Goal: Task Accomplishment & Management: Manage account settings

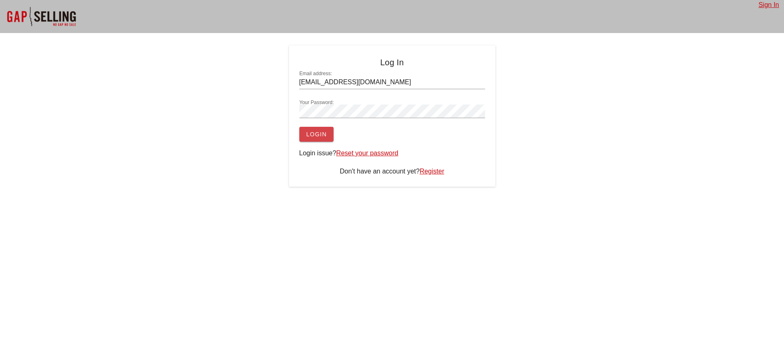
click at [314, 141] on button "Login" at bounding box center [316, 134] width 34 height 15
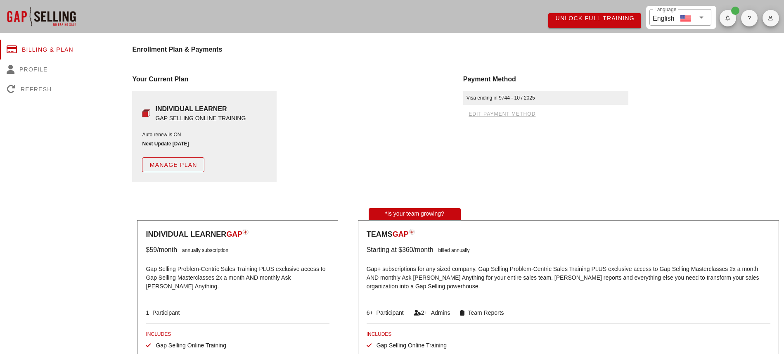
click at [149, 165] on span "Manage Plan" at bounding box center [173, 164] width 48 height 7
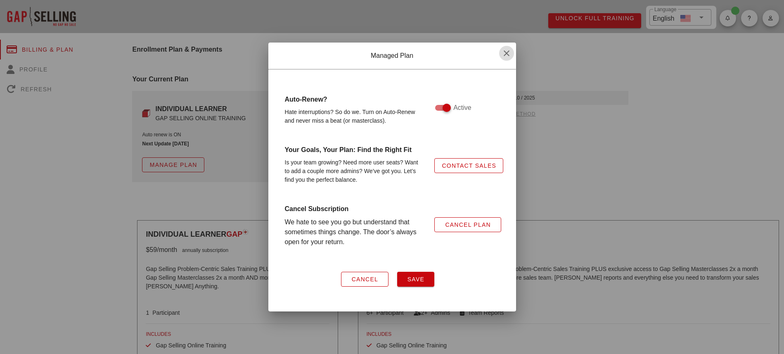
click at [505, 51] on icon "button" at bounding box center [506, 53] width 10 height 10
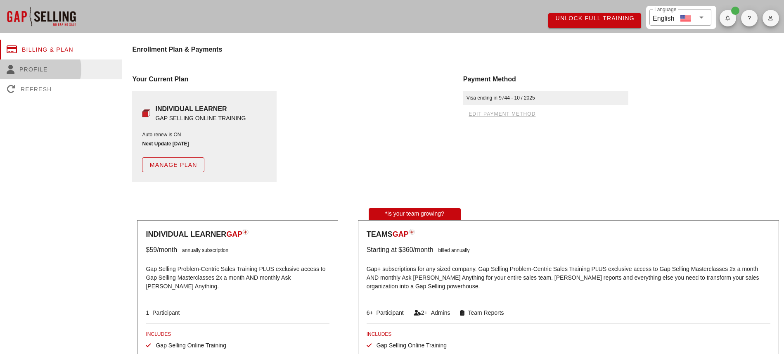
click at [34, 69] on div "Profile" at bounding box center [61, 69] width 122 height 20
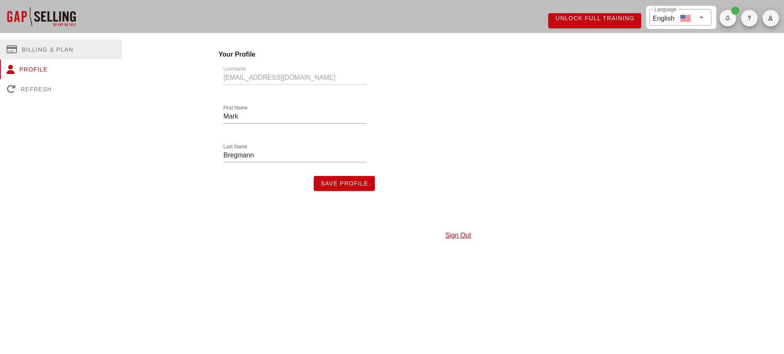
click at [27, 52] on div "Billing & Plan" at bounding box center [61, 50] width 122 height 20
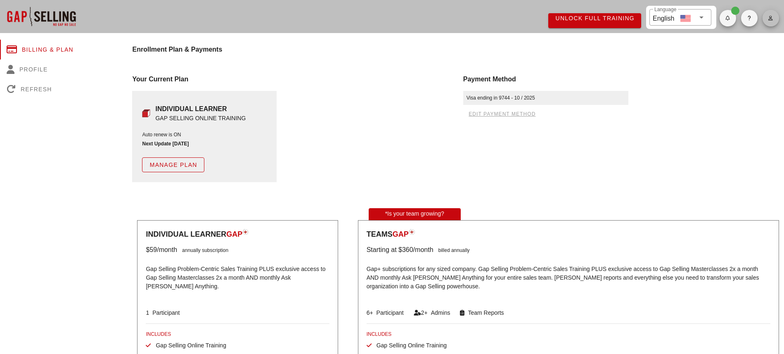
click at [770, 19] on icon "button" at bounding box center [770, 18] width 5 height 5
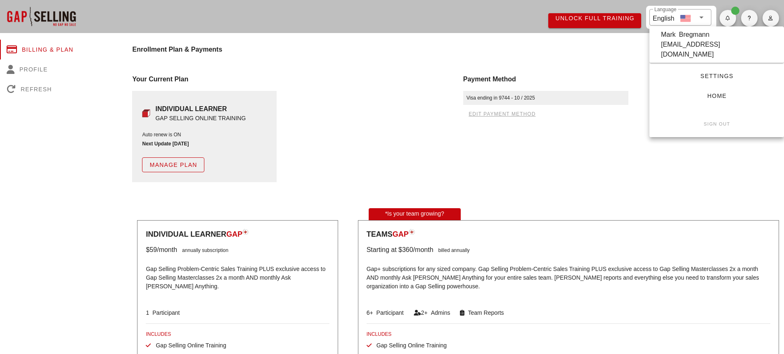
click at [770, 19] on icon "button" at bounding box center [770, 18] width 5 height 5
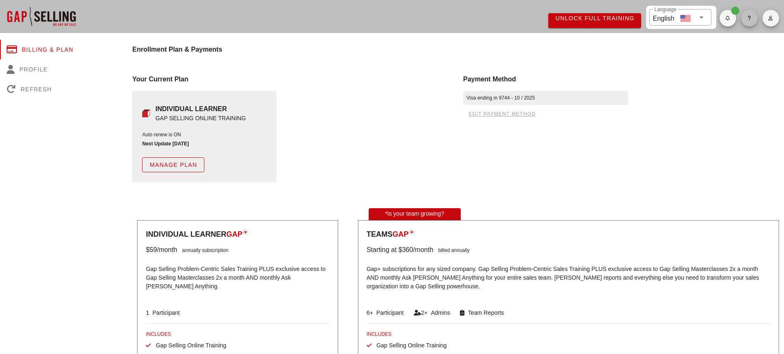
click at [747, 19] on icon "button" at bounding box center [749, 18] width 4 height 5
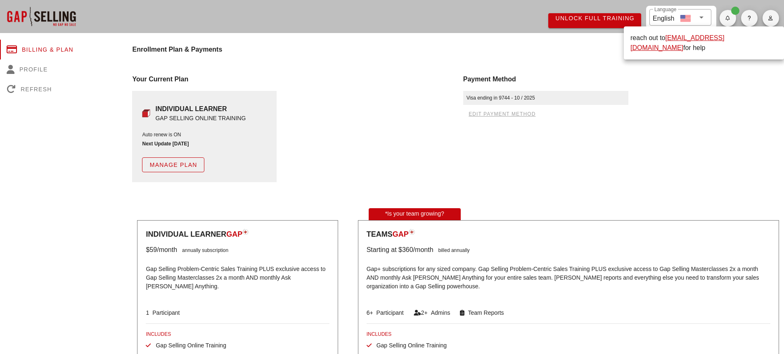
click at [714, 39] on link "support@salesgrowth.com" at bounding box center [677, 42] width 94 height 17
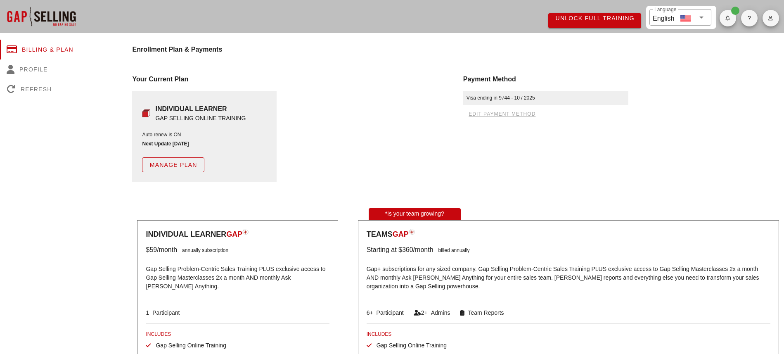
click at [727, 19] on icon "button" at bounding box center [727, 18] width 5 height 5
click at [750, 17] on icon "button" at bounding box center [749, 18] width 4 height 5
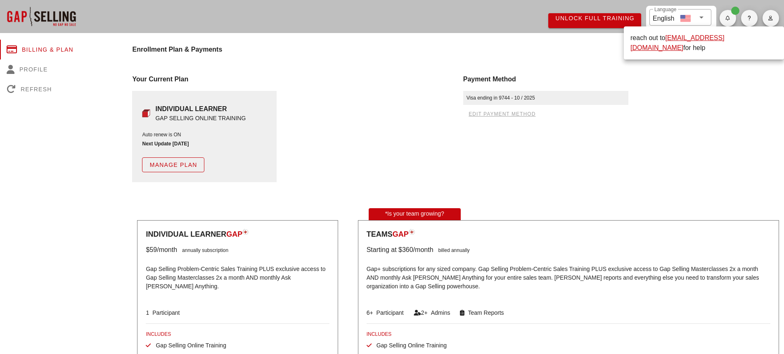
drag, startPoint x: 621, startPoint y: 40, endPoint x: 706, endPoint y: 43, distance: 85.1
click at [706, 43] on div "Unlock Full Training ​ Language English Billing & Plan Profile Refresh Enrollme…" at bounding box center [392, 336] width 784 height 672
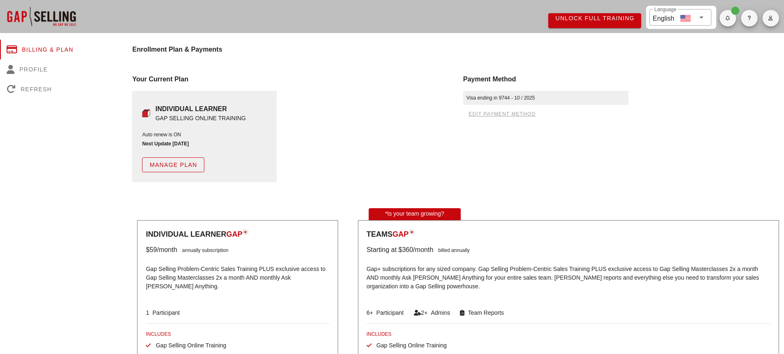
click at [678, 71] on div "Payment Method Visa ending in 9744 - 10 / 2025 edit payment method" at bounding box center [623, 128] width 331 height 118
click at [745, 19] on span "button" at bounding box center [749, 18] width 17 height 5
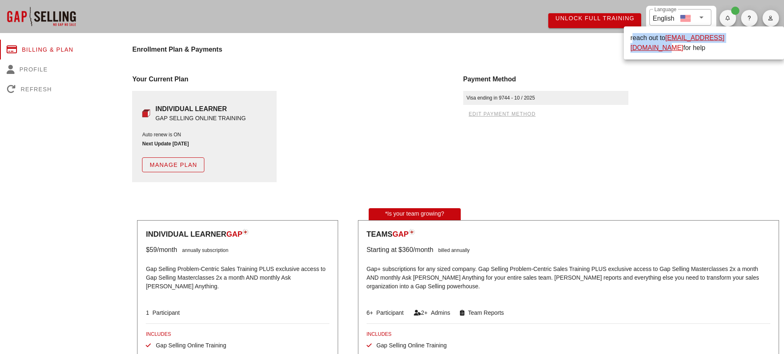
drag, startPoint x: 631, startPoint y: 39, endPoint x: 749, endPoint y: 41, distance: 118.1
click at [749, 41] on div "reach out to support@salesgrowth.com for help" at bounding box center [703, 43] width 147 height 20
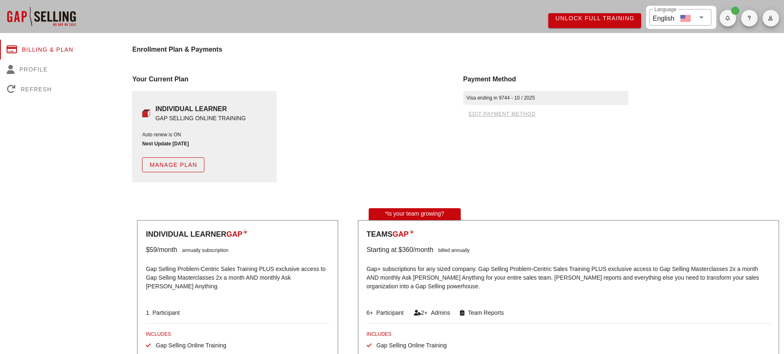
copy div "reach out to support@salesgrowth.com"
click at [748, 20] on icon "button" at bounding box center [749, 18] width 4 height 5
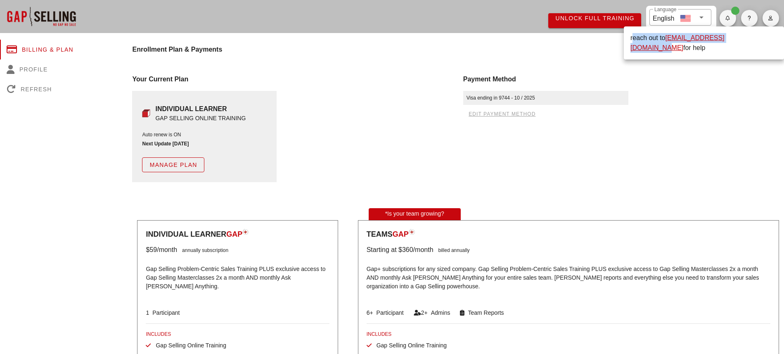
copy div "reach out to support@salesgrowth.com"
click at [31, 48] on div "Billing & Plan" at bounding box center [61, 50] width 122 height 20
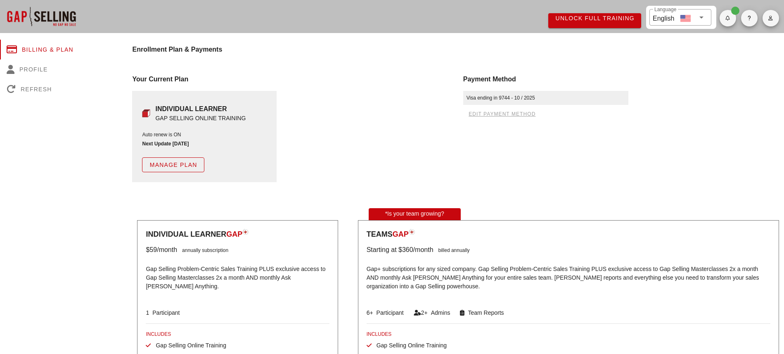
click at [482, 114] on span "edit payment method" at bounding box center [501, 114] width 67 height 6
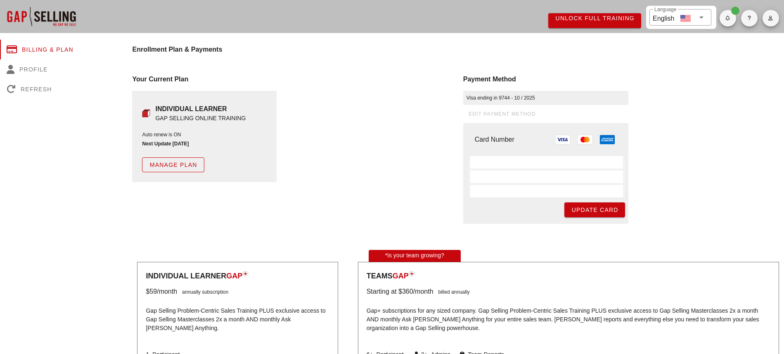
click at [662, 191] on div "Payment Method Visa ending in 9744 - 10 / 2025 edit payment method Card Number …" at bounding box center [623, 148] width 331 height 159
click at [571, 208] on span "Update Card" at bounding box center [594, 209] width 47 height 7
